Goal: Task Accomplishment & Management: Manage account settings

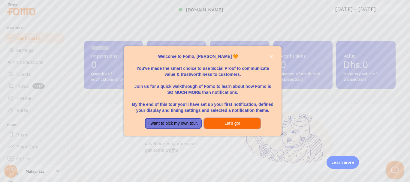
click at [221, 126] on button "Let's go!" at bounding box center [232, 123] width 57 height 11
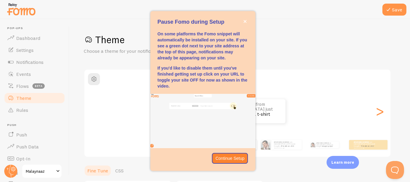
click at [303, 75] on h2 "Classic" at bounding box center [237, 77] width 306 height 9
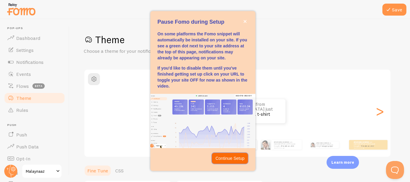
click at [239, 159] on p "Continue Setup" at bounding box center [230, 159] width 29 height 6
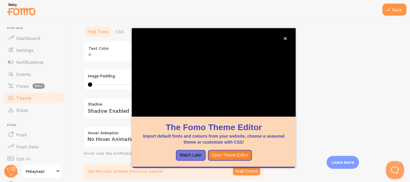
scroll to position [117, 0]
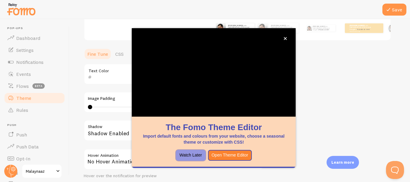
click at [195, 159] on button "Watch Later" at bounding box center [191, 155] width 30 height 11
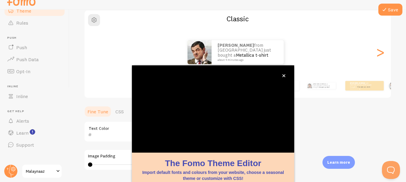
scroll to position [70, 0]
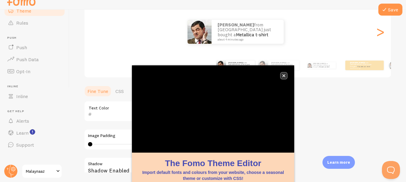
click at [283, 74] on button "close," at bounding box center [284, 76] width 6 height 6
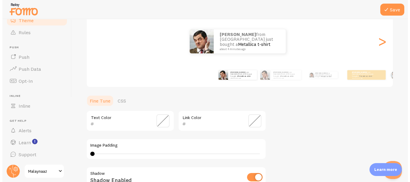
scroll to position [0, 0]
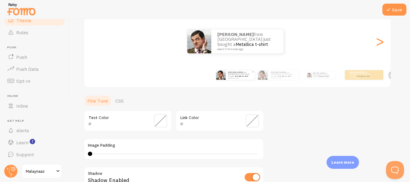
click at [246, 76] on p "Mahmoud from [GEOGRAPHIC_DATA] just bought a Metallica t-shirt about 4 minutes …" at bounding box center [240, 75] width 24 height 8
click at [262, 81] on div "Mahmoud from [GEOGRAPHIC_DATA] just bought a Metallica t-shirt about 4 minutes …" at bounding box center [278, 75] width 38 height 17
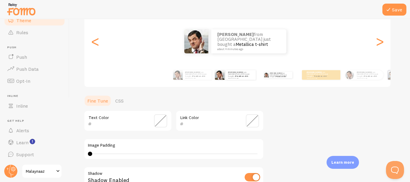
click at [270, 78] on div "Mahmoud from [GEOGRAPHIC_DATA] just bought a Metallica t-shirt about 4 minutes …" at bounding box center [278, 75] width 38 height 17
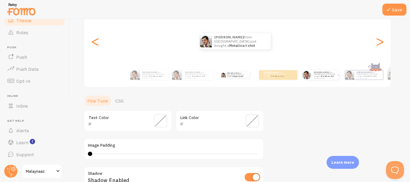
click at [313, 79] on div "Mahmoud from [GEOGRAPHIC_DATA] just bought a Metallica t-shirt about 4 minutes …" at bounding box center [326, 75] width 29 height 10
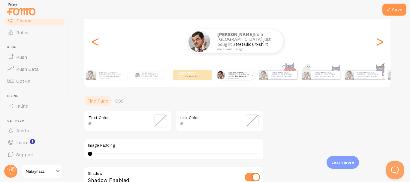
click at [313, 79] on div "Mahmoud from [GEOGRAPHIC_DATA] just bought a Metallica t-shirt about 4 minutes …" at bounding box center [326, 75] width 29 height 9
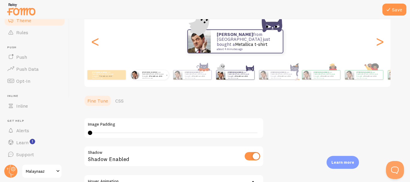
click at [313, 79] on div "Mahmoud from [GEOGRAPHIC_DATA] just bought a Metallica t-shirt about 4 minutes …" at bounding box center [326, 75] width 29 height 9
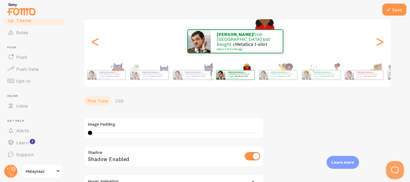
click at [313, 79] on div "Mahmoud from [GEOGRAPHIC_DATA] just bought a Metallica t-shirt about 4 minutes …" at bounding box center [326, 75] width 29 height 9
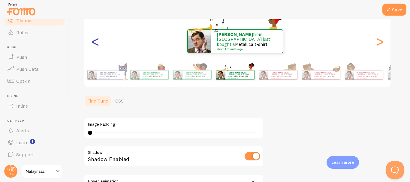
click at [92, 43] on div "<" at bounding box center [95, 41] width 7 height 43
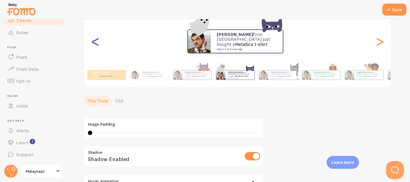
click at [92, 43] on div "<" at bounding box center [95, 41] width 7 height 43
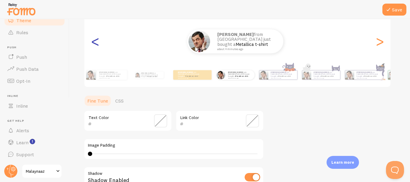
click at [92, 43] on div "<" at bounding box center [95, 41] width 7 height 43
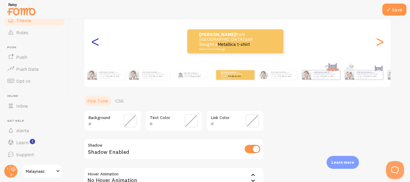
click at [94, 44] on div "<" at bounding box center [95, 41] width 7 height 43
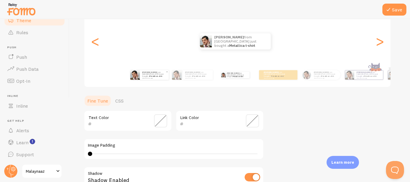
click at [139, 77] on img at bounding box center [135, 75] width 10 height 10
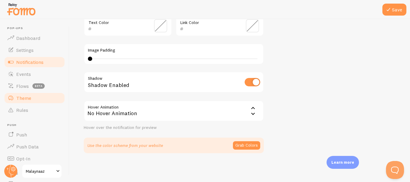
click at [35, 63] on span "Notifications" at bounding box center [29, 62] width 27 height 6
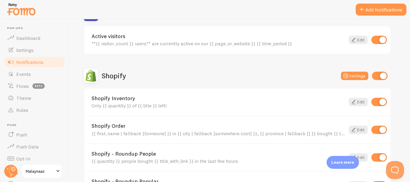
scroll to position [175, 0]
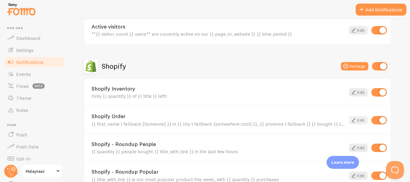
click at [354, 120] on icon at bounding box center [353, 120] width 7 height 7
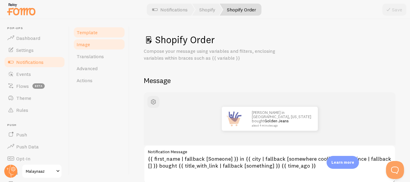
click at [88, 45] on span "Image" at bounding box center [84, 44] width 14 height 6
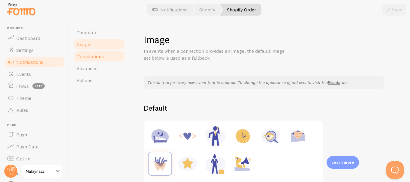
click at [91, 55] on span "Translations" at bounding box center [90, 56] width 27 height 6
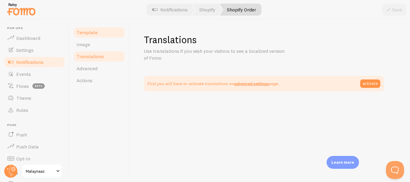
click at [87, 33] on span "Template" at bounding box center [87, 32] width 21 height 6
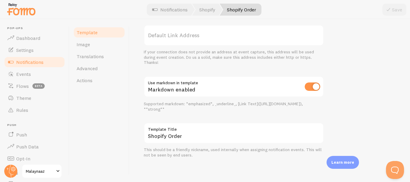
scroll to position [279, 0]
drag, startPoint x: 224, startPoint y: 127, endPoint x: 214, endPoint y: 140, distance: 16.6
click at [214, 140] on div "Shopify Order Template Title" at bounding box center [234, 132] width 180 height 21
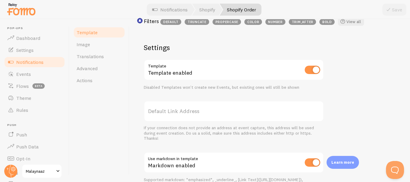
scroll to position [199, 0]
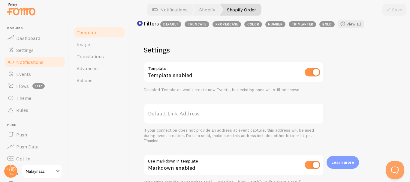
click at [182, 118] on label "Default Link Address" at bounding box center [234, 113] width 180 height 21
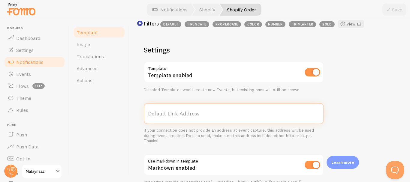
click at [182, 118] on input "Default Link Address" at bounding box center [234, 113] width 180 height 21
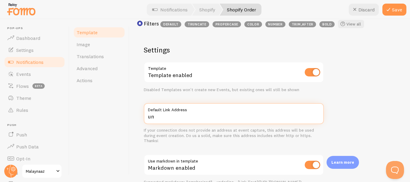
type input "u"
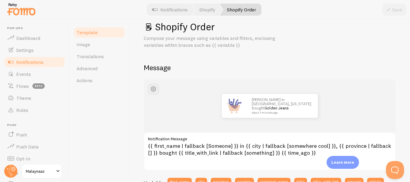
scroll to position [14, 0]
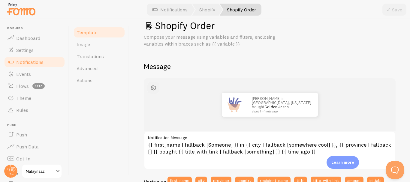
click at [153, 86] on span "button" at bounding box center [153, 87] width 7 height 7
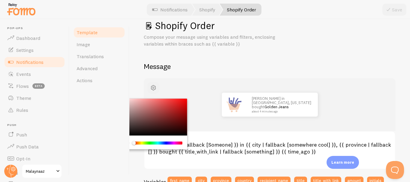
click at [153, 86] on span "button" at bounding box center [153, 87] width 7 height 7
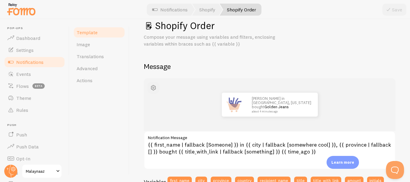
click at [154, 85] on span "button" at bounding box center [153, 87] width 7 height 7
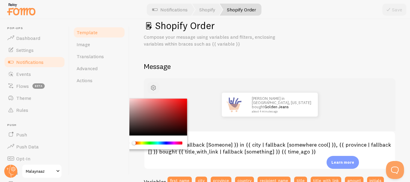
click at [154, 85] on span "button" at bounding box center [153, 87] width 7 height 7
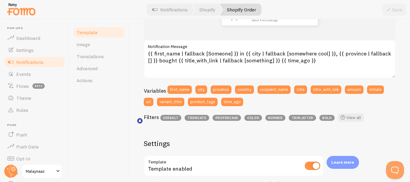
scroll to position [100, 0]
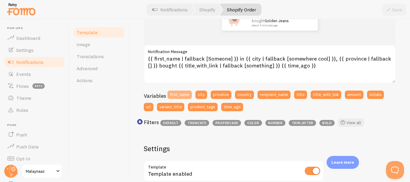
click at [184, 98] on button "first_name" at bounding box center [180, 95] width 24 height 8
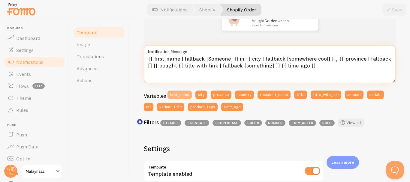
type textarea "{{ first_name }}{{ first_name | fallback [Someone] }} in {{ city | fallback [so…"
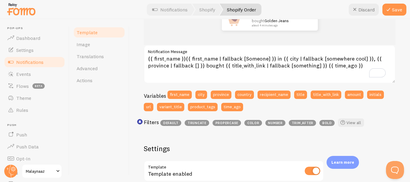
type input "united"
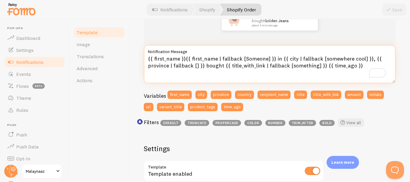
click at [185, 56] on textarea "{{ first_name }}{{ first_name | fallback [Someone] }} in {{ city | fallback [so…" at bounding box center [270, 64] width 252 height 38
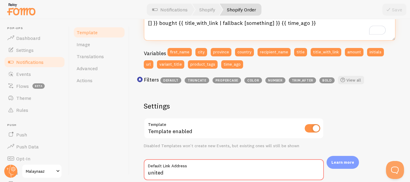
scroll to position [0, 0]
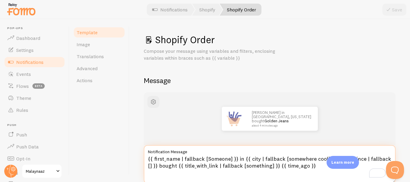
click at [151, 159] on textarea "{{ first_name | fallback [Someone] }} in {{ city | fallback [somewhere cool] }}…" at bounding box center [270, 164] width 252 height 38
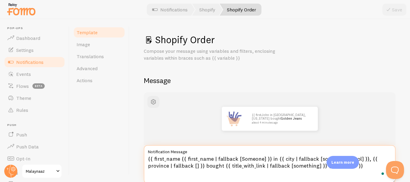
type textarea "{{ first_name }}{{ first_name | fallback [Someone] }} in {{ city | fallback [so…"
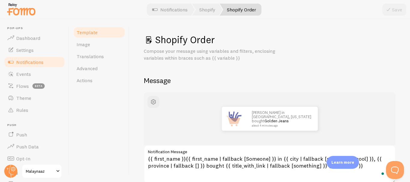
type input "u"
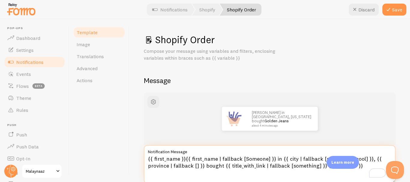
drag, startPoint x: 183, startPoint y: 159, endPoint x: 157, endPoint y: 158, distance: 26.5
click at [157, 158] on textarea "{{ first_name }}{{ first_name | fallback [Someone] }} in {{ city | fallback [so…" at bounding box center [270, 164] width 252 height 38
click at [184, 159] on textarea "{{ first_name }}{{ first_name | fallback [Someone] }} in {{ city | fallback [so…" at bounding box center [270, 164] width 252 height 38
drag, startPoint x: 184, startPoint y: 159, endPoint x: 152, endPoint y: 162, distance: 32.3
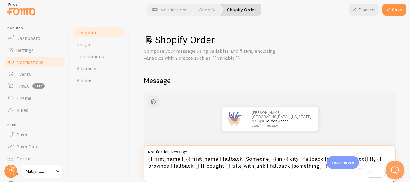
click at [152, 162] on textarea "{{ first_name }}{{ first_name | fallback [Someone] }} in {{ city | fallback [so…" at bounding box center [270, 164] width 252 height 38
click at [184, 160] on textarea "{{ first_name }}{{ first_name | fallback [Someone] }} in {{ city | fallback [so…" at bounding box center [270, 164] width 252 height 38
drag, startPoint x: 148, startPoint y: 159, endPoint x: 184, endPoint y: 161, distance: 36.4
click at [184, 161] on textarea "{{ first_name }}{{ first_name | fallback [Someone] }} in {{ city | fallback [so…" at bounding box center [270, 164] width 252 height 38
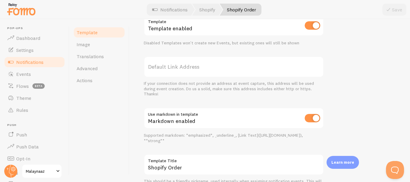
scroll to position [230, 0]
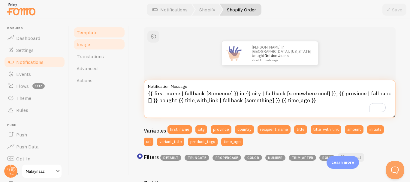
type textarea "{{ first_name | fallback [Someone] }} in {{ city | fallback [somewhere cool] }}…"
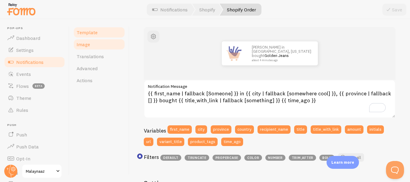
click at [94, 47] on link "Image" at bounding box center [99, 44] width 53 height 12
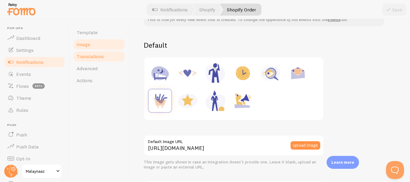
click at [86, 58] on span "Translations" at bounding box center [90, 56] width 27 height 6
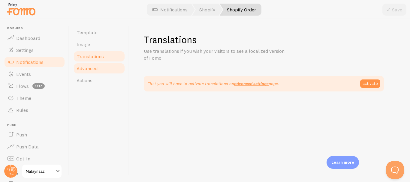
click at [86, 70] on span "Advanced" at bounding box center [87, 69] width 21 height 6
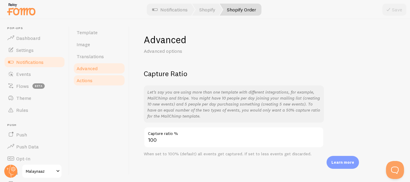
click at [93, 81] on link "Actions" at bounding box center [99, 81] width 53 height 12
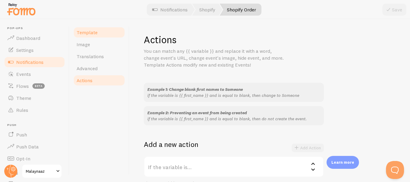
click at [88, 33] on span "Template" at bounding box center [87, 32] width 21 height 6
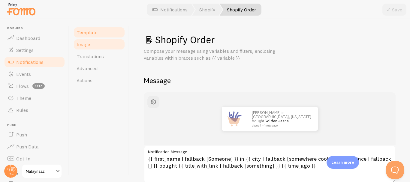
click at [87, 45] on span "Image" at bounding box center [84, 44] width 14 height 6
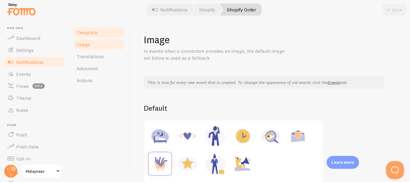
click at [89, 35] on span "Template" at bounding box center [87, 32] width 21 height 6
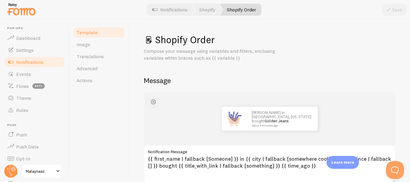
click at [156, 102] on span "button" at bounding box center [153, 102] width 7 height 7
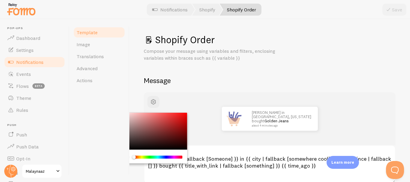
click at [189, 107] on div "[PERSON_NAME] in [GEOGRAPHIC_DATA], [US_STATE] bought Golden Jeans about 4 minu…" at bounding box center [269, 119] width 223 height 24
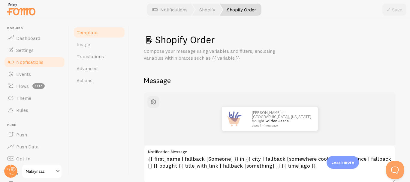
scroll to position [78, 0]
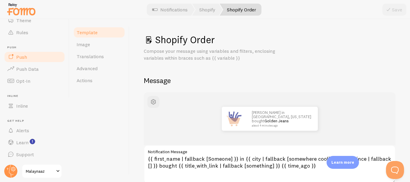
click at [26, 53] on link "Push" at bounding box center [35, 57] width 62 height 12
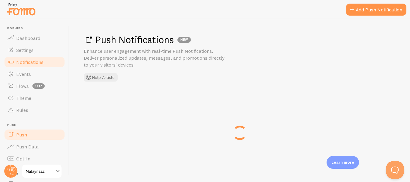
click at [25, 63] on span "Notifications" at bounding box center [29, 62] width 27 height 6
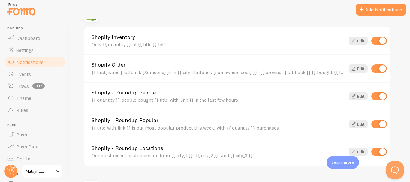
scroll to position [227, 0]
click at [382, 70] on input "checkbox" at bounding box center [380, 69] width 16 height 8
checkbox input "true"
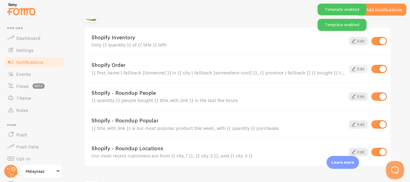
click at [356, 70] on icon at bounding box center [353, 69] width 7 height 7
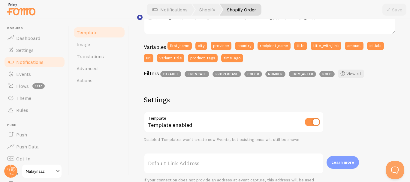
scroll to position [150, 0]
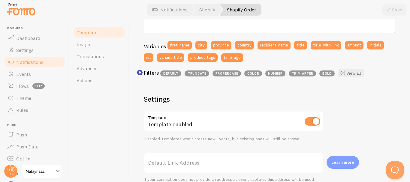
click at [308, 119] on input "checkbox" at bounding box center [313, 121] width 16 height 8
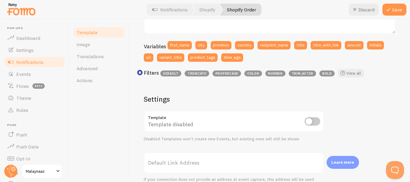
click at [314, 122] on input "checkbox" at bounding box center [313, 121] width 16 height 8
checkbox input "true"
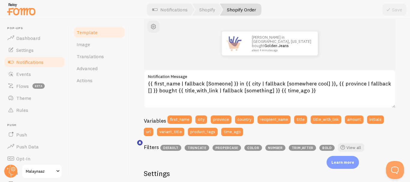
scroll to position [73, 0]
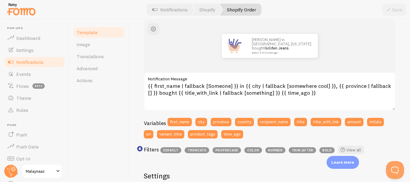
drag, startPoint x: 271, startPoint y: 156, endPoint x: 194, endPoint y: 38, distance: 141.3
click at [194, 38] on div "[PERSON_NAME] in [GEOGRAPHIC_DATA], [US_STATE] bought Golden Jeans about 4 minu…" at bounding box center [269, 46] width 223 height 24
click at [154, 48] on div "[PERSON_NAME] in [GEOGRAPHIC_DATA], [US_STATE] bought Golden Jeans about 4 minu…" at bounding box center [270, 46] width 252 height 53
